Goal: Task Accomplishment & Management: Manage account settings

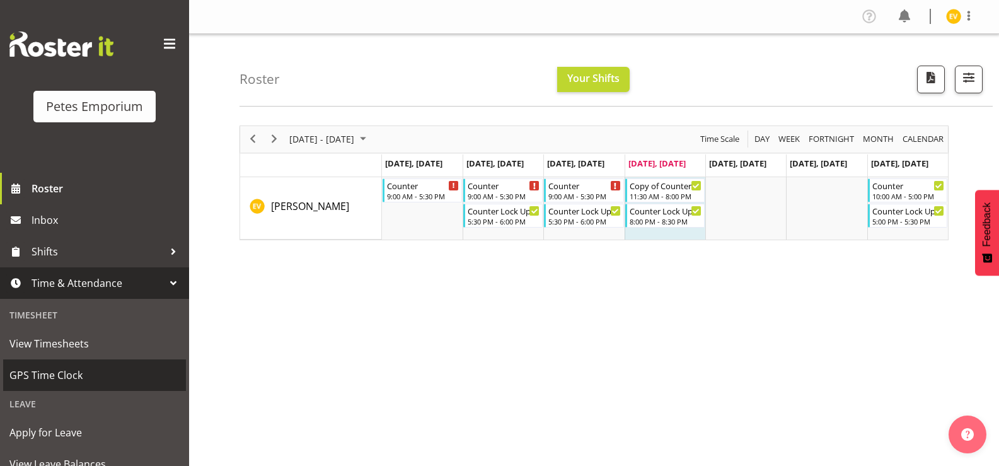
click at [142, 376] on span "GPS Time Clock" at bounding box center [94, 375] width 170 height 19
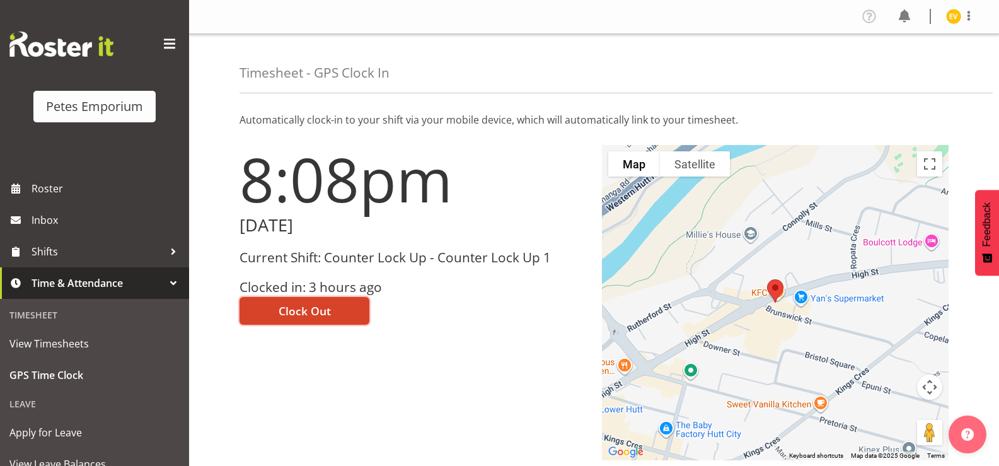
click at [301, 306] on span "Clock Out" at bounding box center [305, 311] width 52 height 16
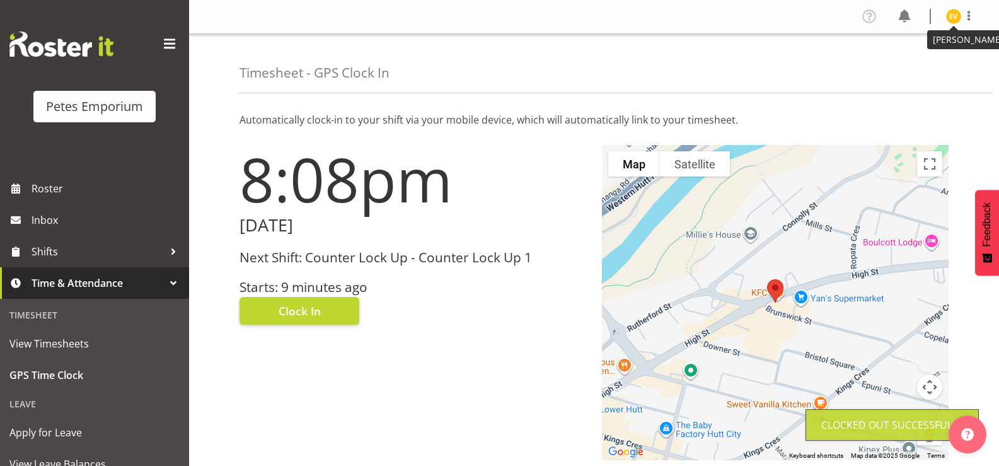
click at [954, 16] on img at bounding box center [953, 16] width 15 height 15
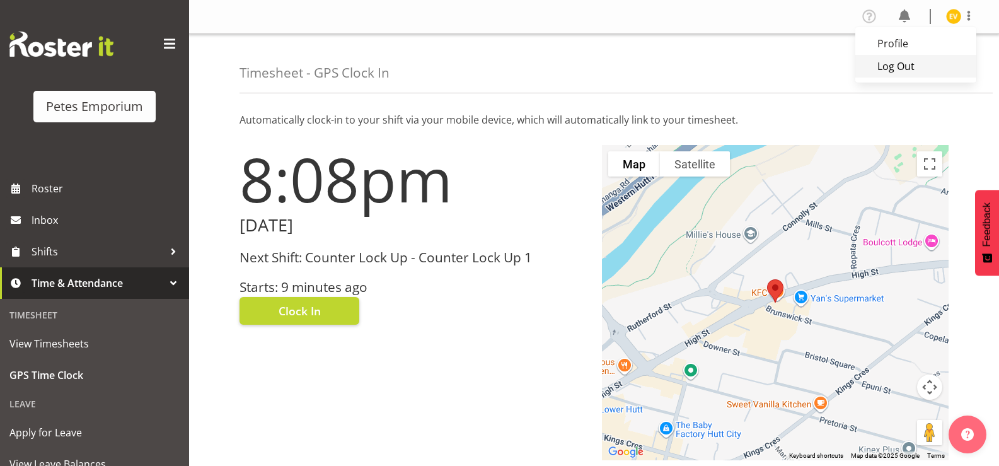
click at [928, 68] on link "Log Out" at bounding box center [915, 66] width 121 height 23
